Goal: Task Accomplishment & Management: Use online tool/utility

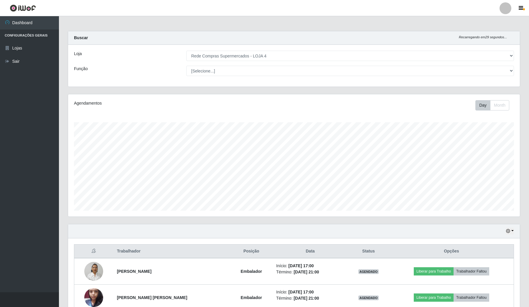
select select "159"
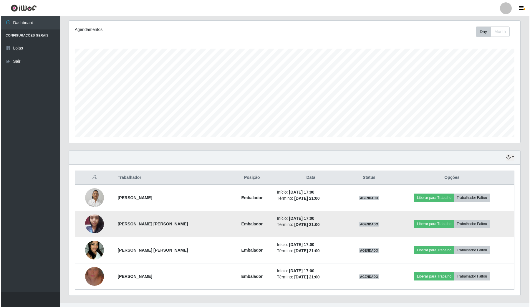
scroll to position [123, 451]
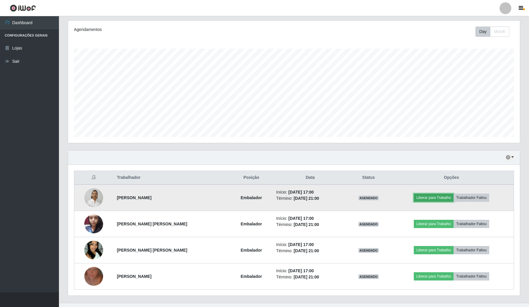
click at [433, 199] on button "Liberar para Trabalho" at bounding box center [434, 198] width 40 height 8
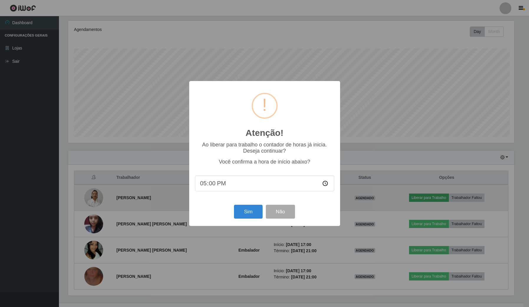
scroll to position [123, 447]
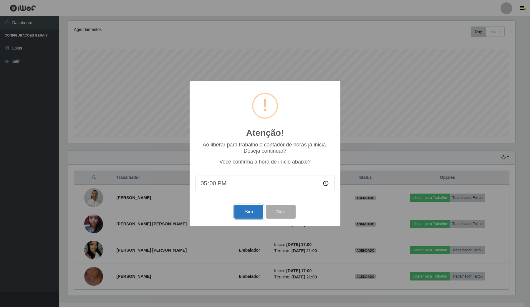
click at [238, 215] on button "Sim" at bounding box center [249, 212] width 29 height 14
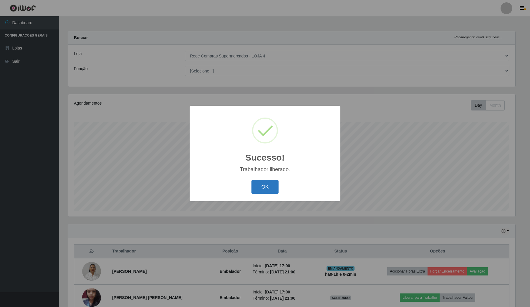
click at [275, 183] on button "OK" at bounding box center [265, 187] width 27 height 14
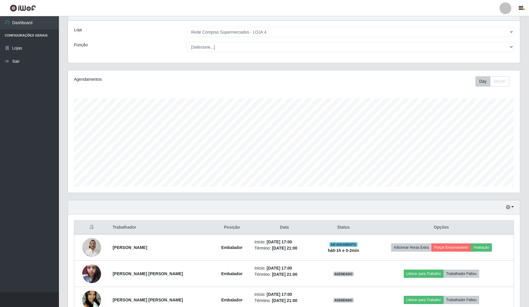
scroll to position [74, 0]
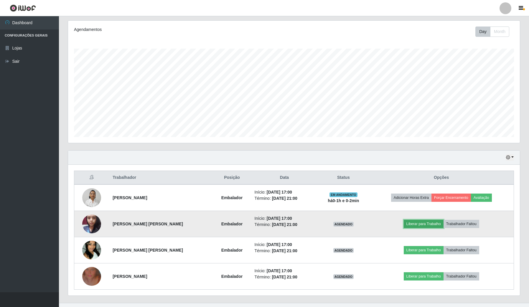
click at [413, 223] on button "Liberar para Trabalho" at bounding box center [424, 224] width 40 height 8
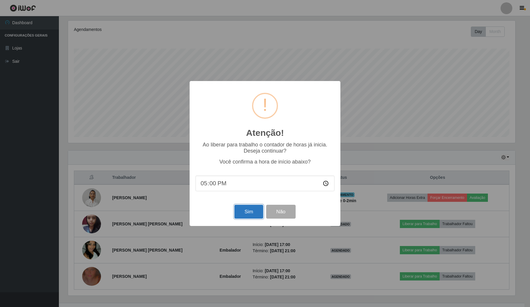
click at [245, 212] on button "Sim" at bounding box center [249, 212] width 29 height 14
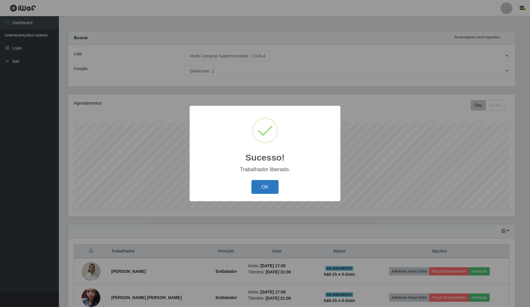
click at [260, 183] on button "OK" at bounding box center [265, 187] width 27 height 14
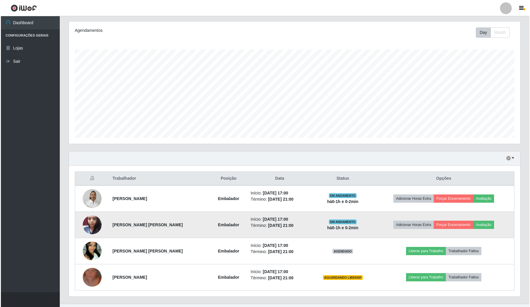
scroll to position [74, 0]
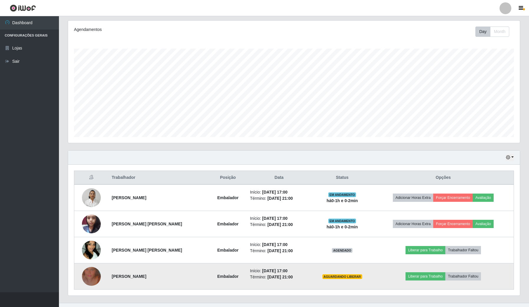
click at [95, 274] on img at bounding box center [91, 277] width 19 height 34
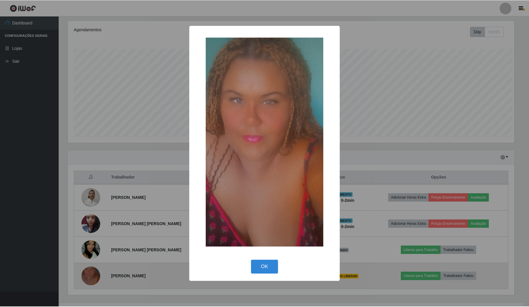
scroll to position [123, 447]
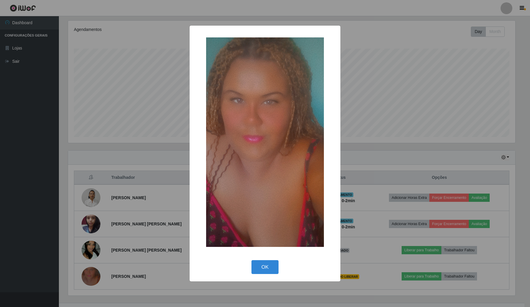
click at [147, 255] on div "× OK Cancel" at bounding box center [265, 153] width 530 height 307
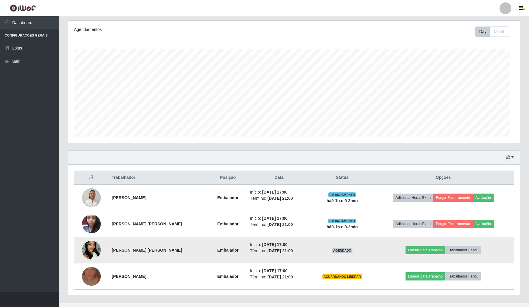
scroll to position [123, 451]
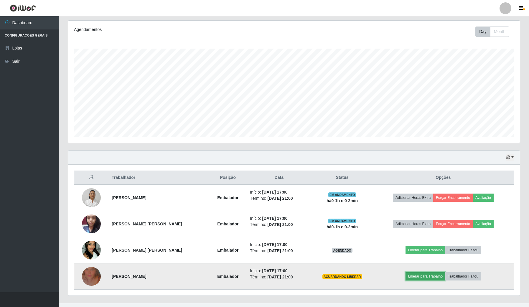
click at [425, 278] on button "Liberar para Trabalho" at bounding box center [425, 276] width 40 height 8
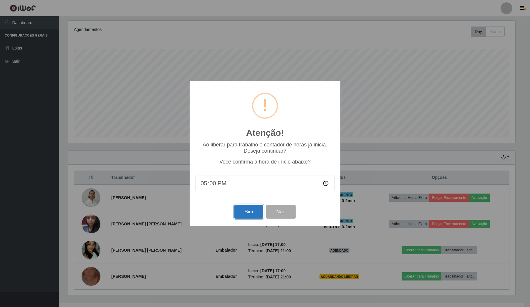
click at [243, 208] on button "Sim" at bounding box center [249, 212] width 29 height 14
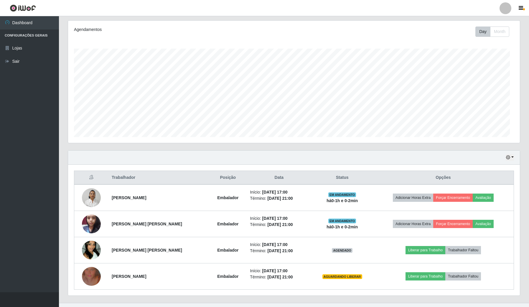
scroll to position [0, 0]
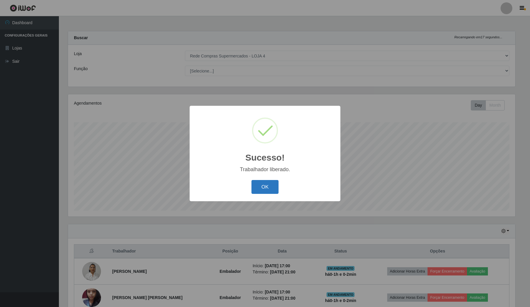
click at [264, 189] on button "OK" at bounding box center [265, 187] width 27 height 14
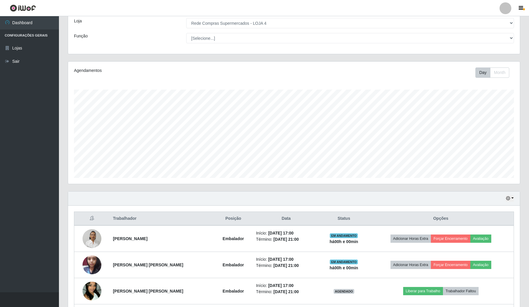
scroll to position [85, 0]
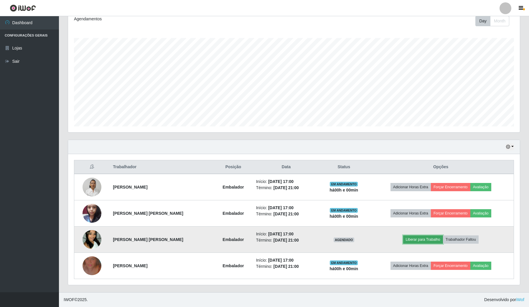
click at [427, 240] on button "Liberar para Trabalho" at bounding box center [423, 239] width 40 height 8
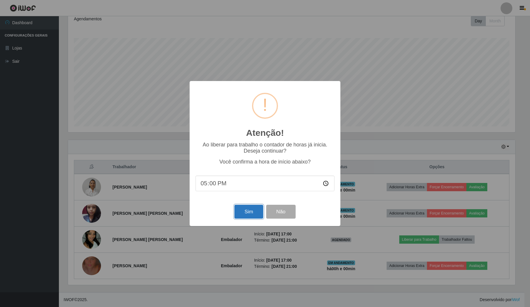
click at [249, 212] on button "Sim" at bounding box center [249, 212] width 29 height 14
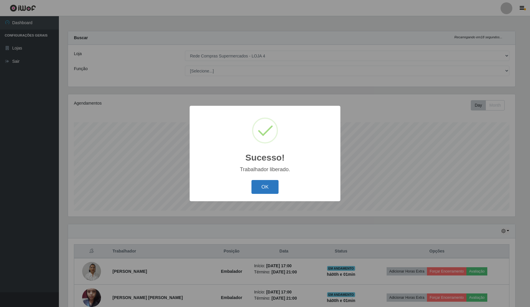
click at [269, 187] on button "OK" at bounding box center [265, 187] width 27 height 14
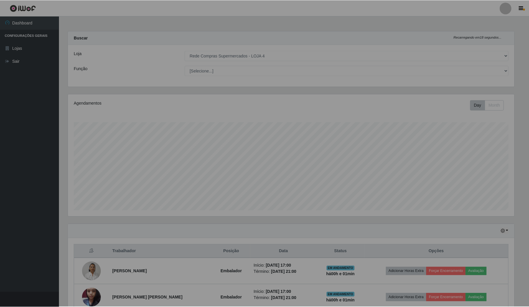
scroll to position [123, 451]
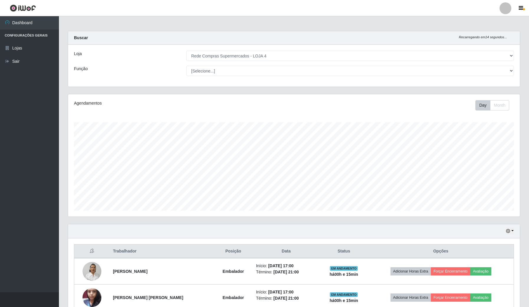
click at [1, 161] on ul "Dashboard Configurações Gerais Lojas Sair" at bounding box center [29, 154] width 59 height 276
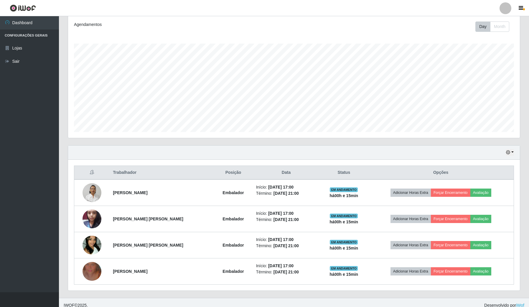
scroll to position [85, 0]
